Goal: Task Accomplishment & Management: Use online tool/utility

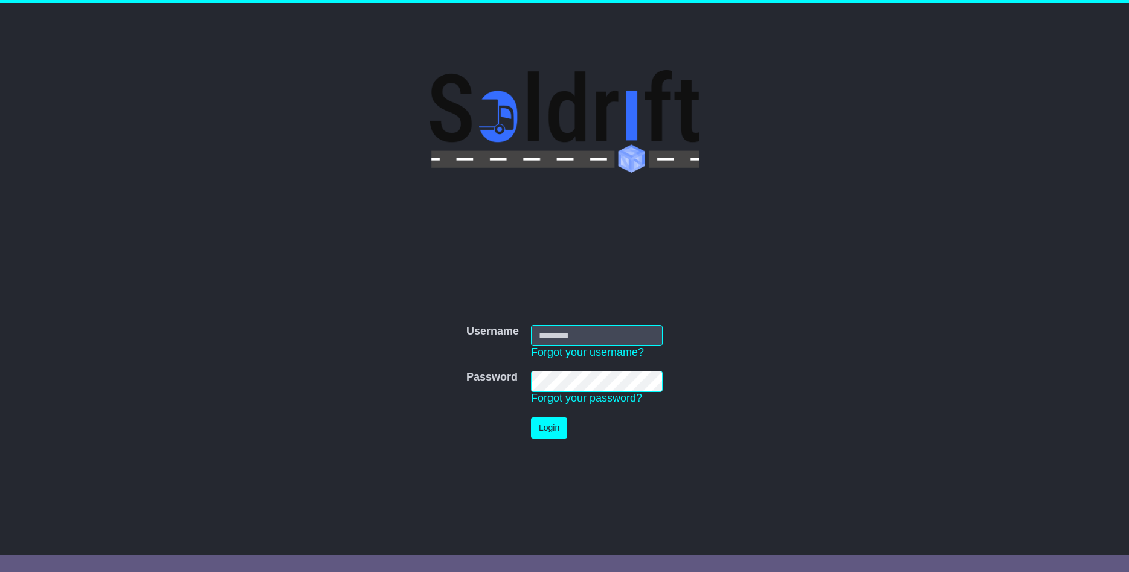
click at [574, 329] on input "Username" at bounding box center [597, 335] width 132 height 21
type input "**********"
click at [552, 434] on button "Login" at bounding box center [549, 428] width 36 height 21
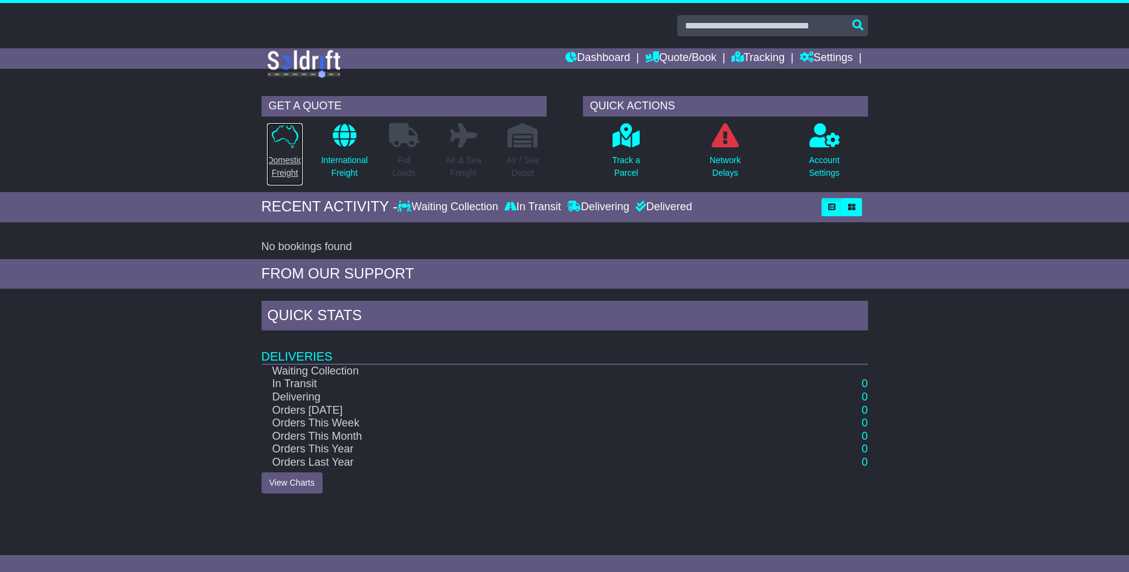
click at [282, 155] on p "Domestic Freight" at bounding box center [284, 166] width 35 height 25
